Goal: Task Accomplishment & Management: Complete application form

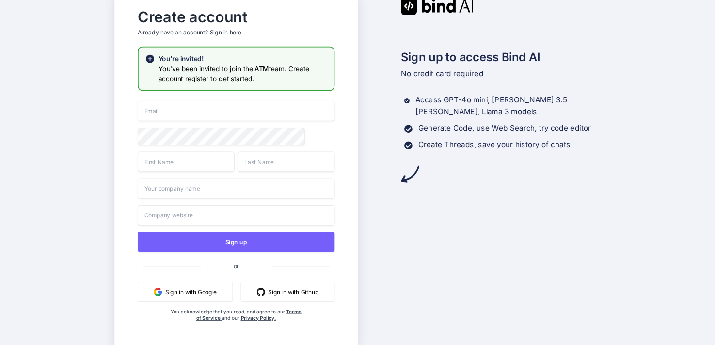
click at [232, 31] on div "Sign in here" at bounding box center [225, 33] width 32 height 8
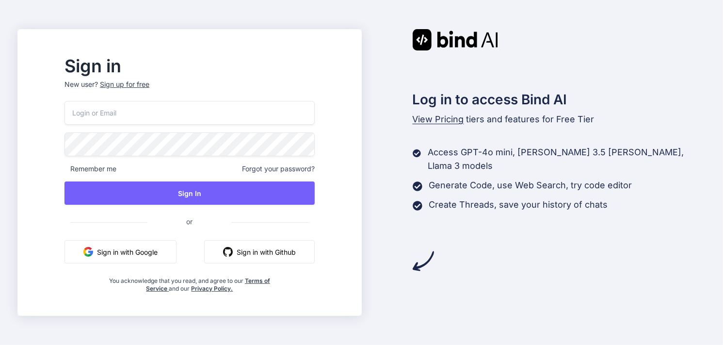
click at [205, 116] on input "email" at bounding box center [189, 113] width 250 height 24
type input "duongthovpn@gmail.com"
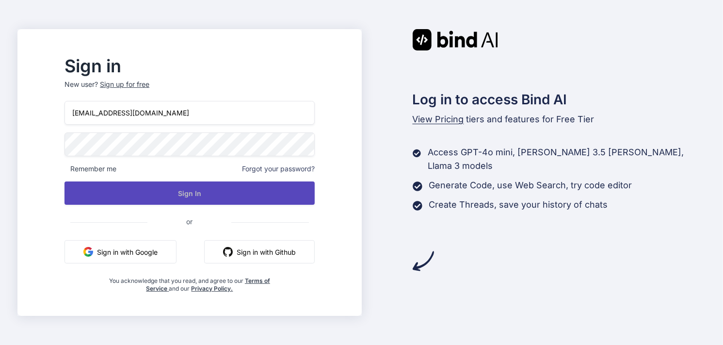
click at [289, 203] on button "Sign In" at bounding box center [189, 192] width 250 height 23
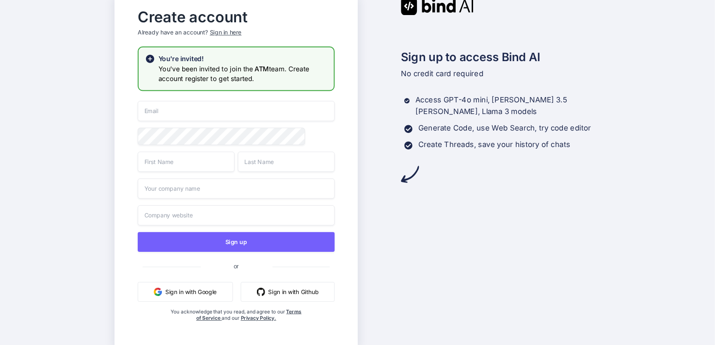
click at [238, 32] on div "Sign in here" at bounding box center [225, 33] width 32 height 8
click at [232, 29] on div "Sign in here" at bounding box center [225, 33] width 32 height 8
click at [189, 291] on button "Sign in with Google" at bounding box center [185, 292] width 95 height 20
click at [200, 293] on button "Sign in with Google" at bounding box center [185, 292] width 95 height 20
click at [199, 294] on button "Sign in with Google" at bounding box center [185, 292] width 95 height 20
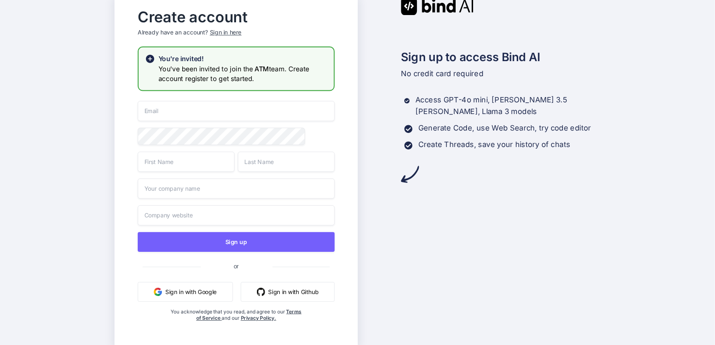
click at [215, 289] on button "Sign in with Google" at bounding box center [185, 292] width 95 height 20
drag, startPoint x: 199, startPoint y: 65, endPoint x: 239, endPoint y: 65, distance: 39.8
click at [239, 65] on h3 "You've been invited to join the ATM team. Create account register to get starte…" at bounding box center [242, 74] width 169 height 20
click at [264, 65] on span "ATM" at bounding box center [262, 68] width 15 height 8
click at [262, 66] on span "ATM" at bounding box center [262, 68] width 15 height 8
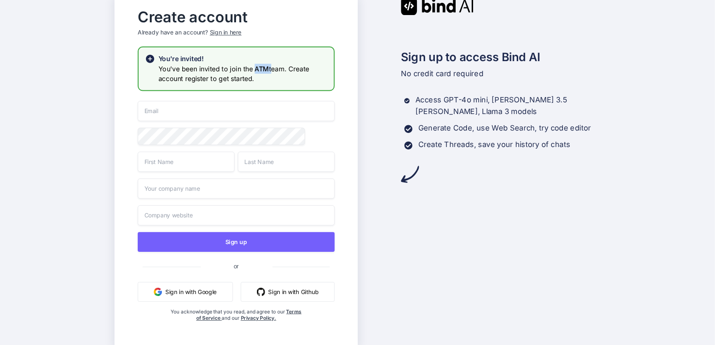
click at [262, 66] on span "ATM" at bounding box center [262, 68] width 15 height 8
click at [399, 231] on div "Sign up to access Bind AI No credit card required Access GPT-4o mini, Claude 3.…" at bounding box center [479, 172] width 243 height 351
click at [234, 30] on div "Sign in here" at bounding box center [225, 33] width 32 height 8
click at [223, 29] on div "Sign in here" at bounding box center [225, 33] width 32 height 8
